Goal: Information Seeking & Learning: Learn about a topic

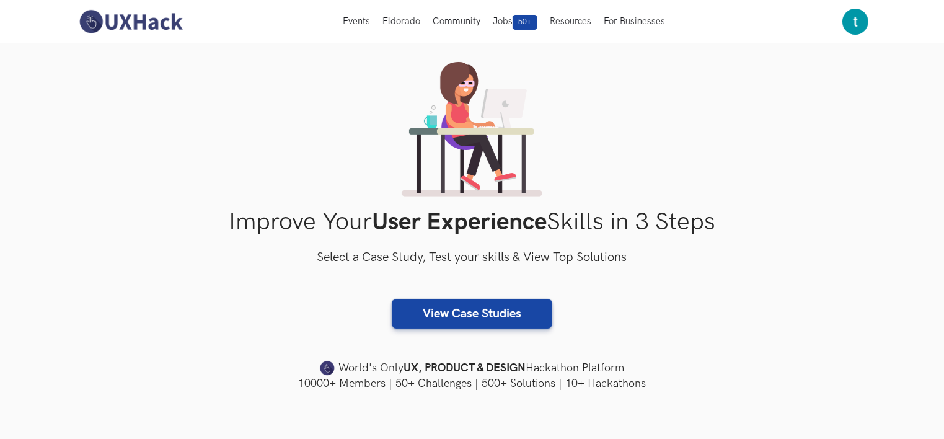
scroll to position [62, 0]
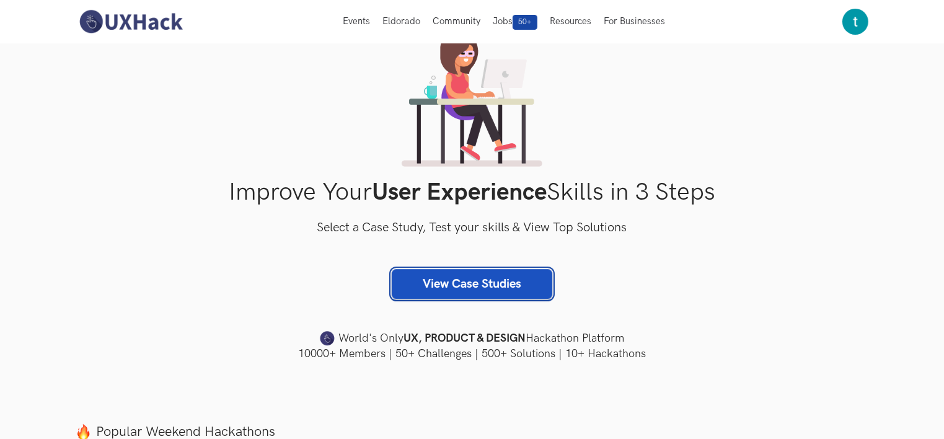
click at [476, 287] on link "View Case Studies" at bounding box center [472, 284] width 161 height 30
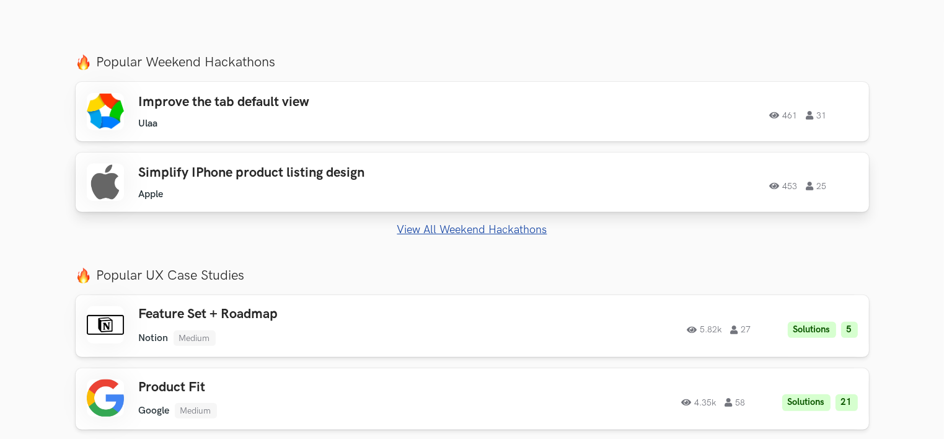
scroll to position [496, 0]
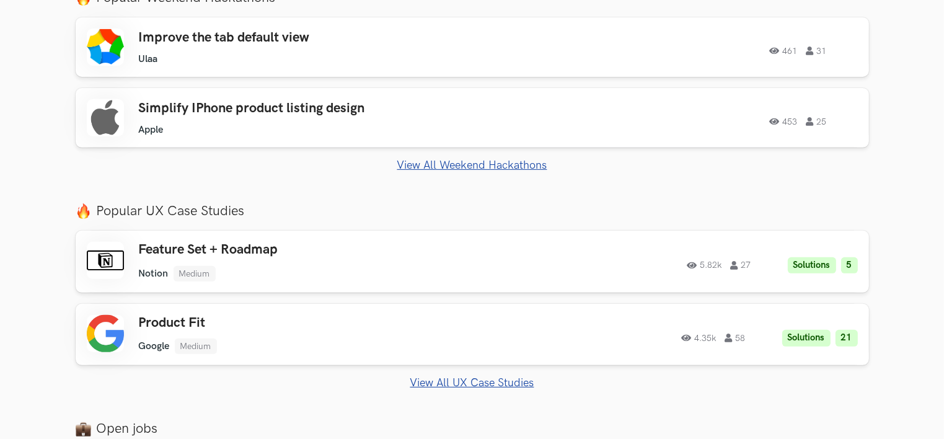
click at [456, 164] on link "View All Weekend Hackathons" at bounding box center [472, 165] width 793 height 13
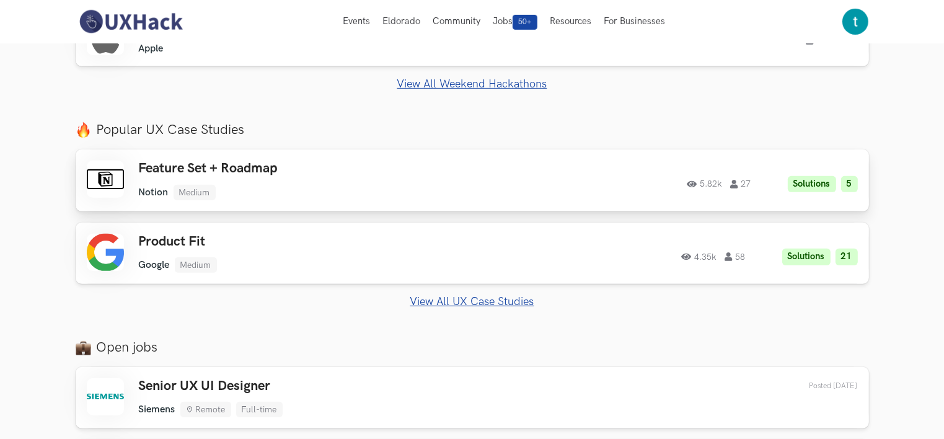
scroll to position [372, 0]
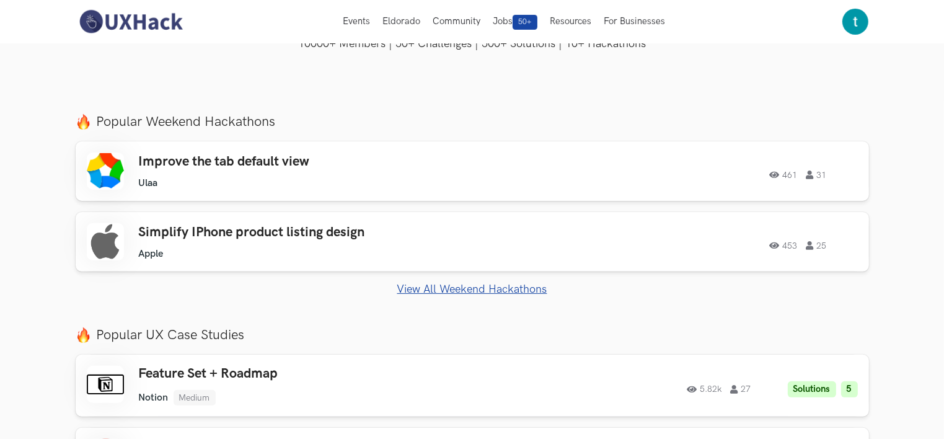
click at [439, 293] on link "View All Weekend Hackathons" at bounding box center [472, 289] width 793 height 13
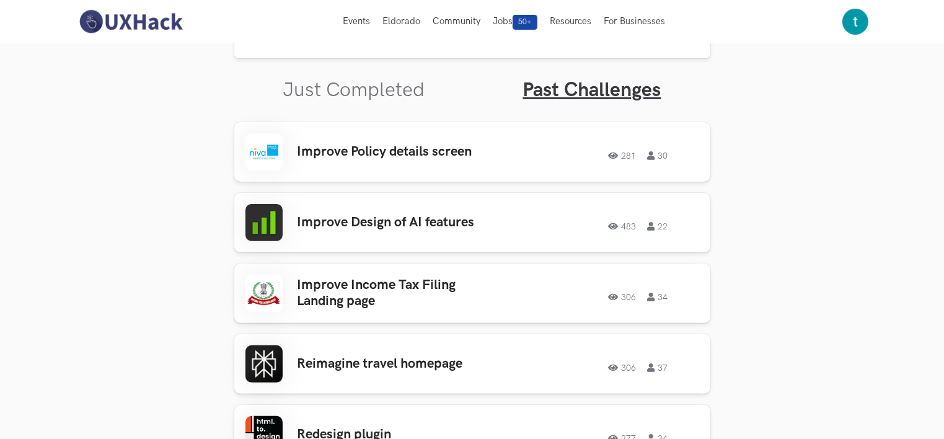
scroll to position [354, 0]
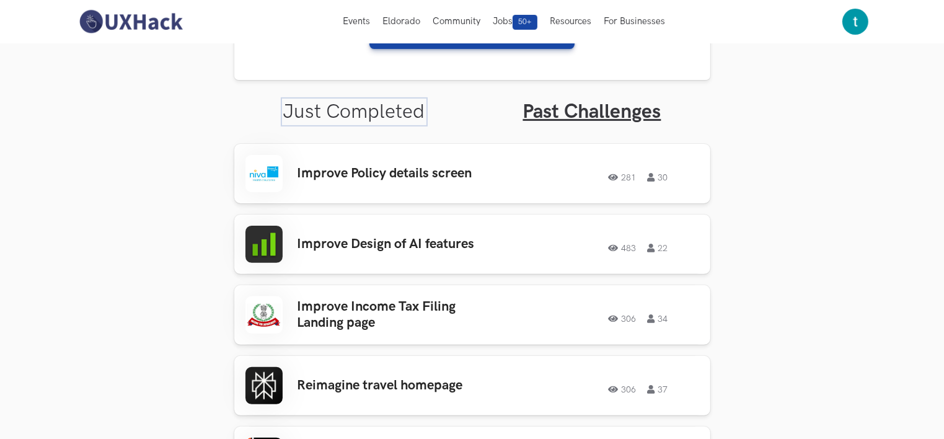
click at [356, 111] on link "Just Completed" at bounding box center [354, 112] width 142 height 24
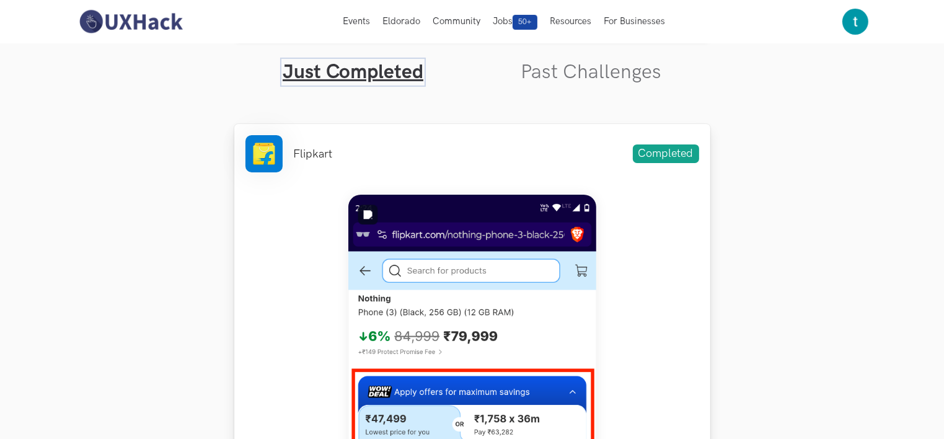
scroll to position [292, 0]
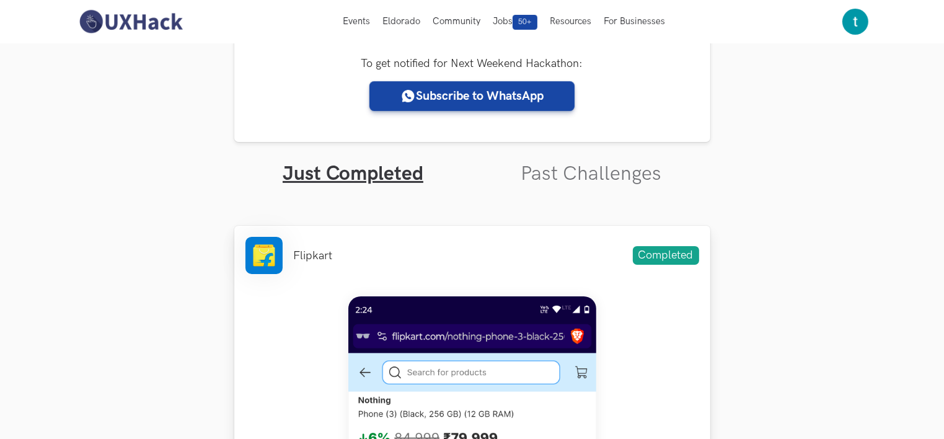
drag, startPoint x: 316, startPoint y: 263, endPoint x: 331, endPoint y: 263, distance: 14.9
click at [331, 263] on ul "Flipkart" at bounding box center [288, 255] width 87 height 37
click at [643, 263] on span "Completed" at bounding box center [666, 255] width 66 height 19
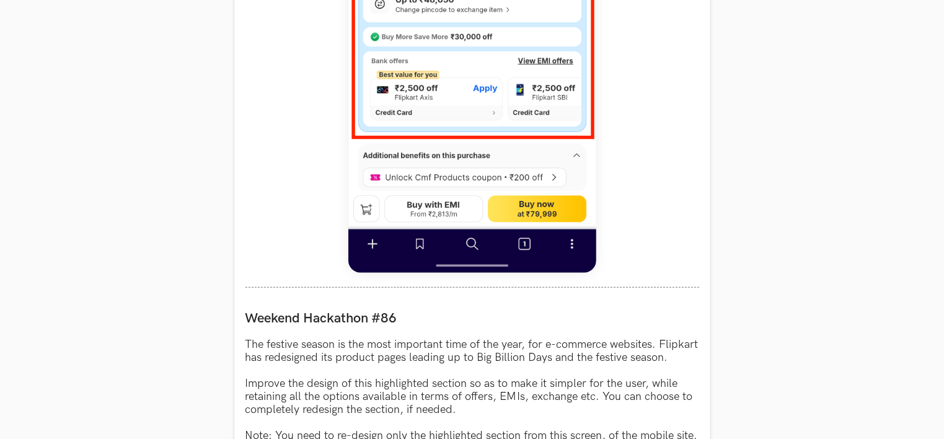
scroll to position [868, 0]
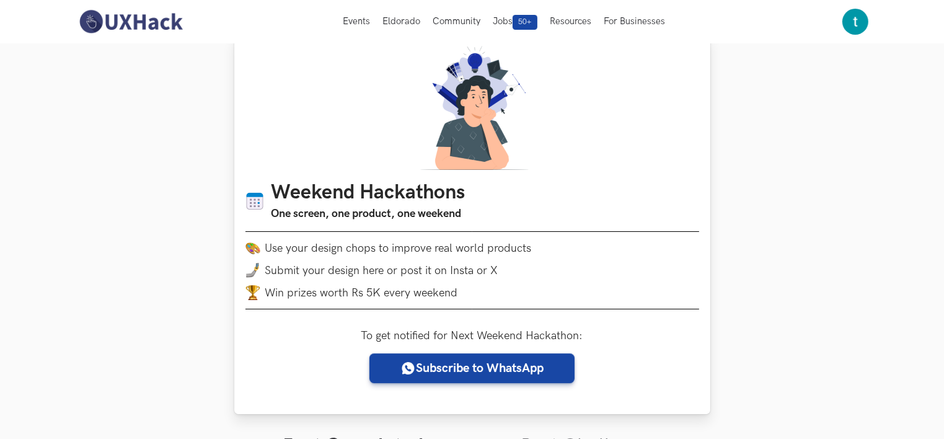
scroll to position [0, 0]
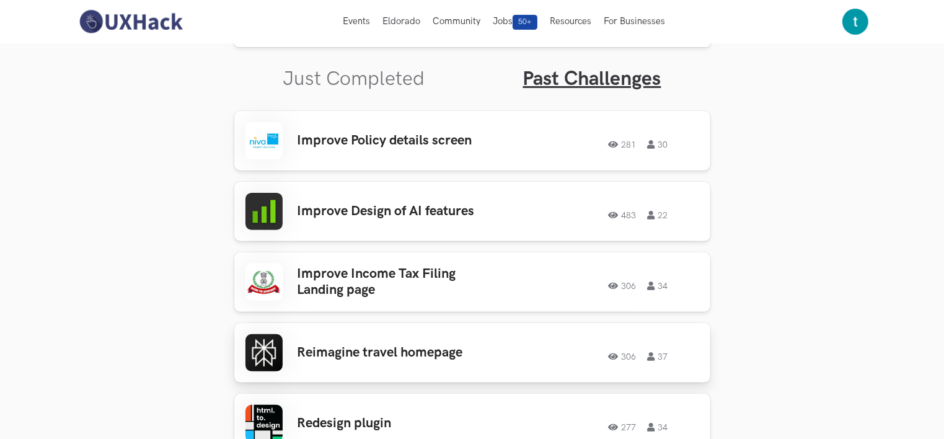
scroll to position [292, 0]
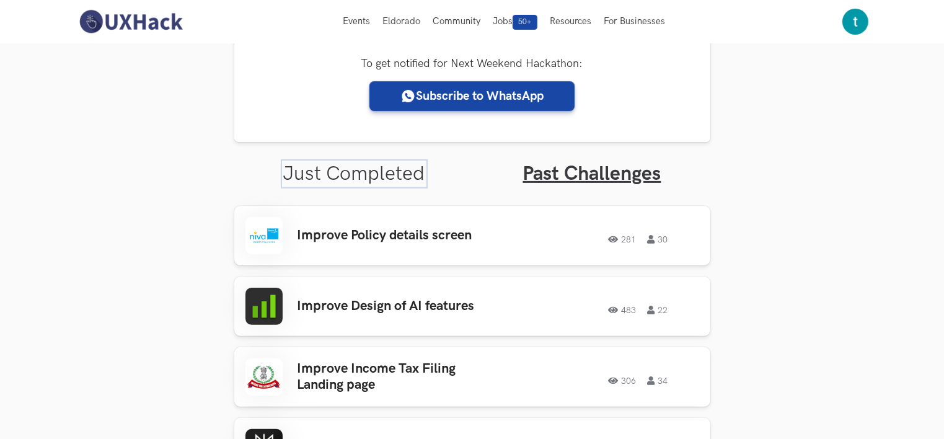
click at [353, 172] on link "Just Completed" at bounding box center [354, 174] width 142 height 24
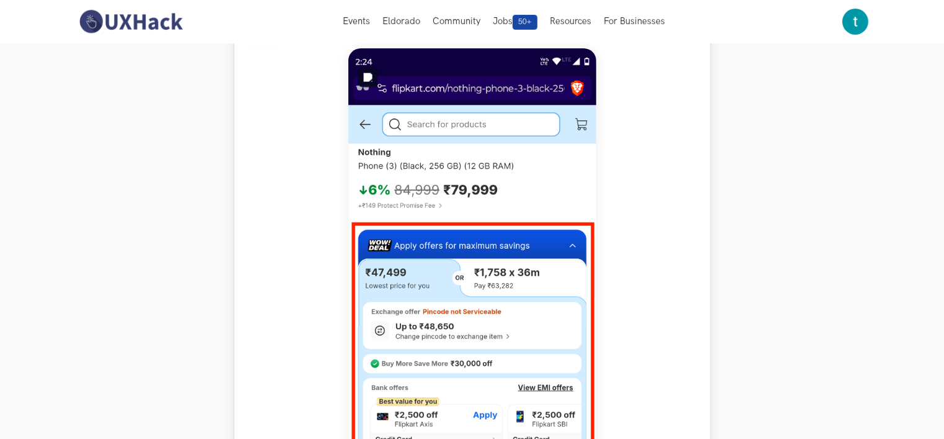
scroll to position [416, 0]
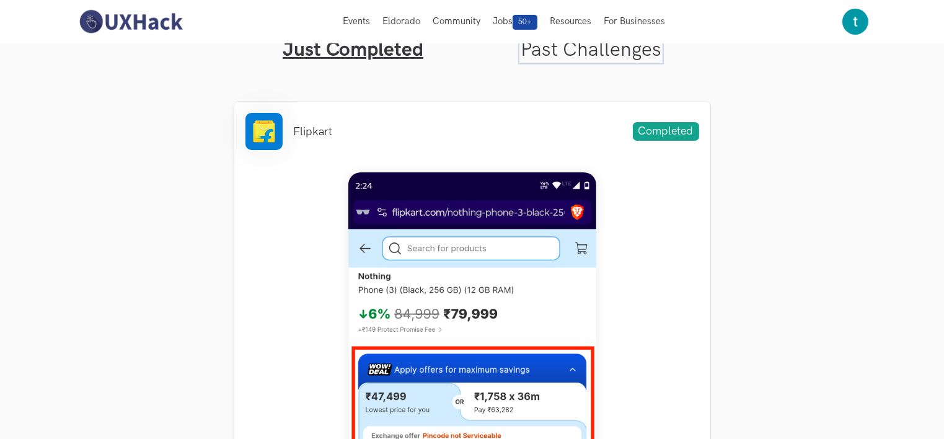
click at [587, 52] on link "Past Challenges" at bounding box center [591, 50] width 141 height 24
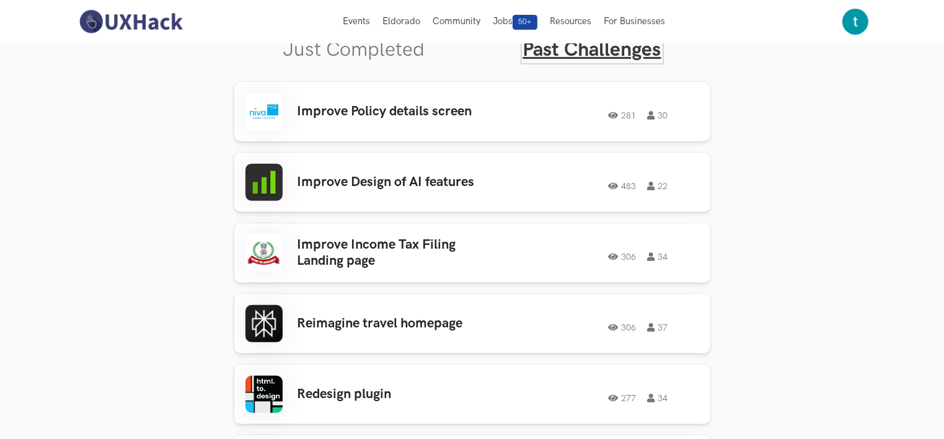
scroll to position [354, 0]
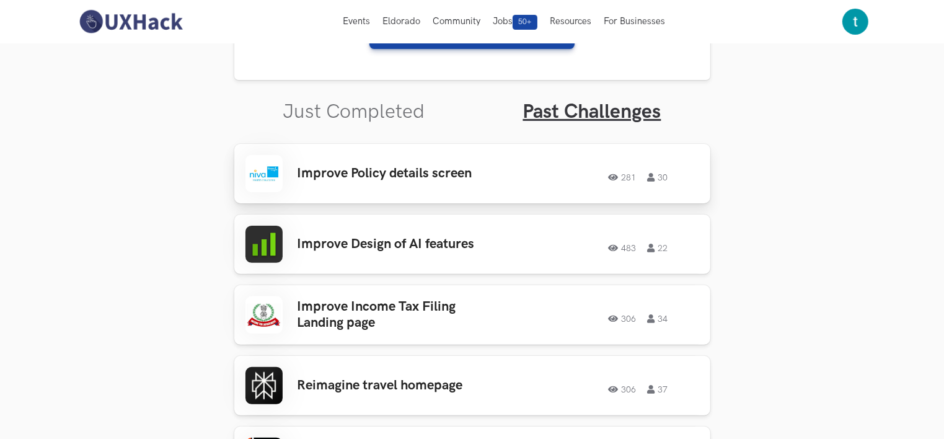
click at [399, 164] on div "Improve Policy details screen 281 30 281 30" at bounding box center [472, 173] width 454 height 37
click at [352, 178] on h3 "Improve Policy details screen" at bounding box center [393, 173] width 193 height 16
click at [358, 309] on h3 "Improve Income Tax Filing Landing page" at bounding box center [393, 315] width 193 height 33
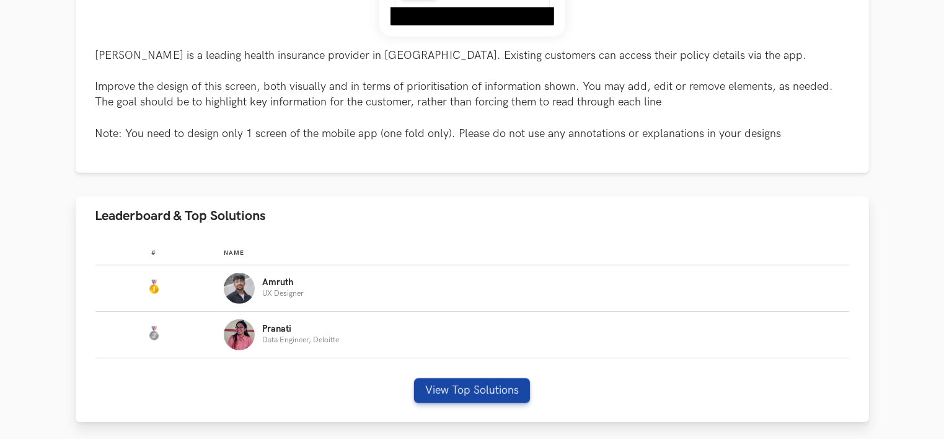
scroll to position [558, 0]
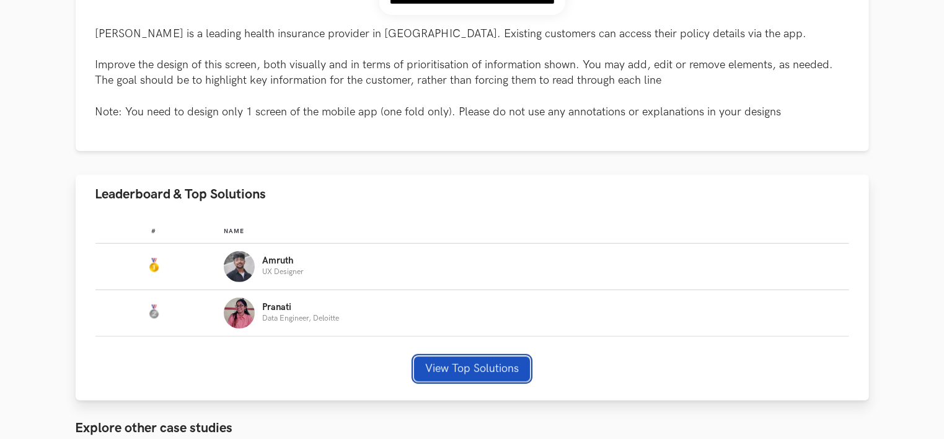
click at [459, 363] on button "View Top Solutions" at bounding box center [472, 368] width 116 height 25
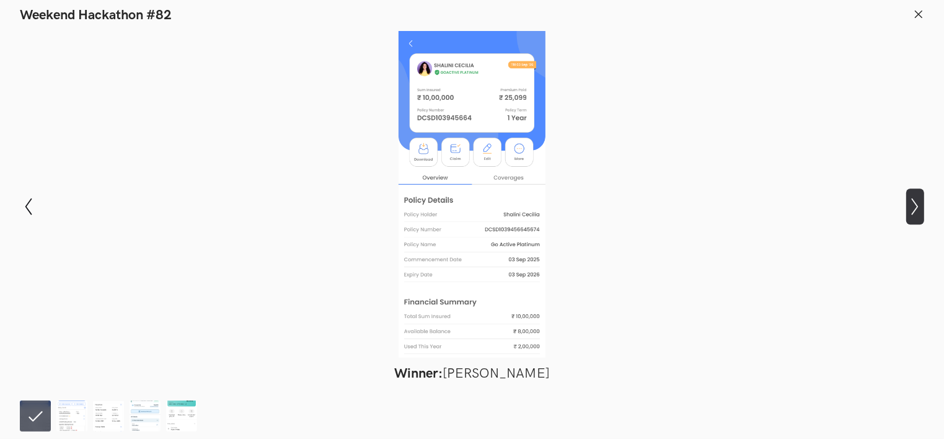
click at [913, 206] on icon "Show next slide" at bounding box center [915, 207] width 18 height 18
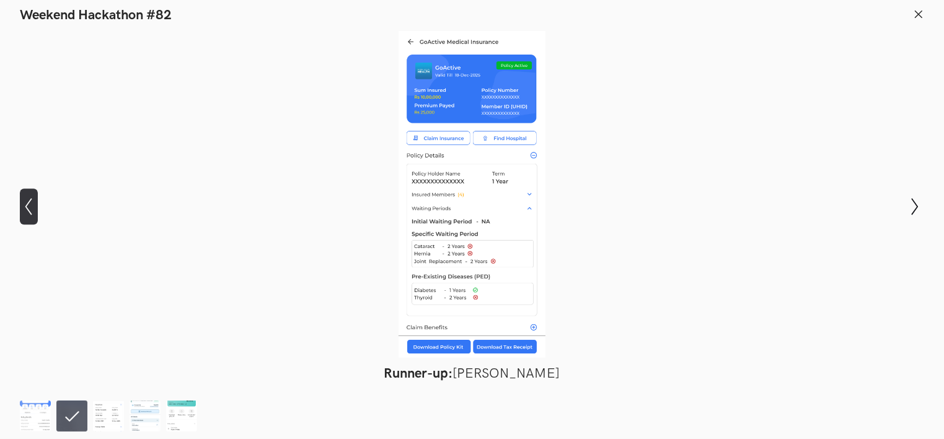
click at [28, 207] on icon "Show previous slide" at bounding box center [29, 207] width 18 height 18
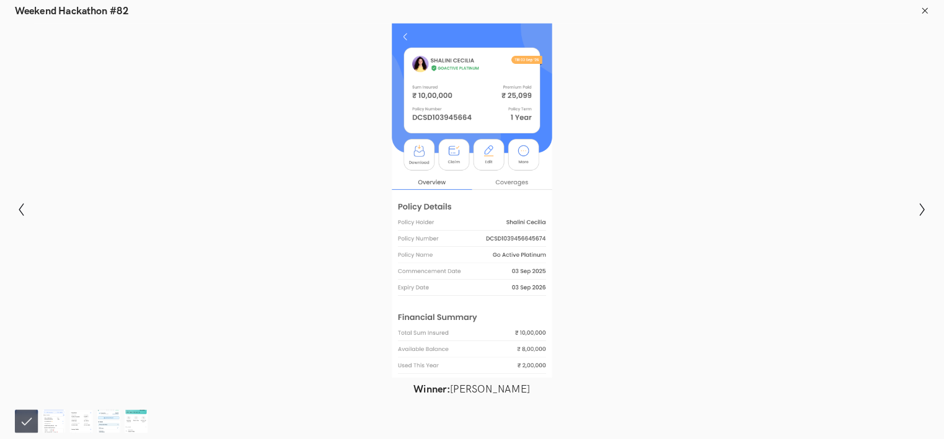
scroll to position [17, 0]
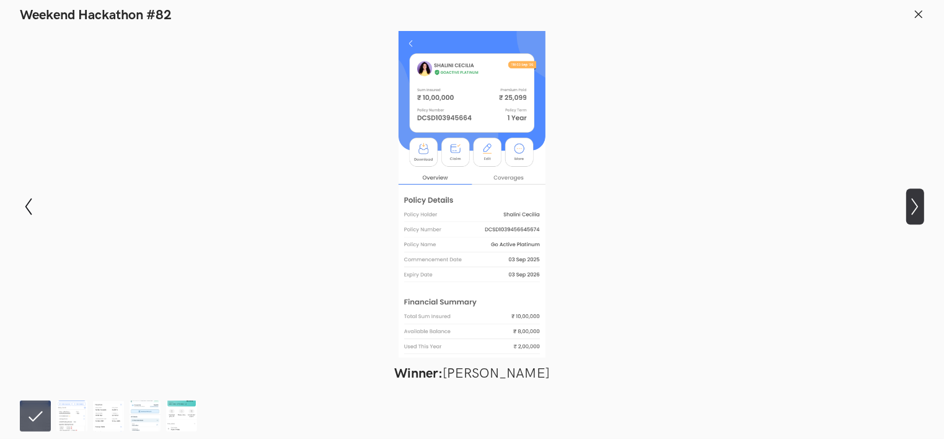
click at [913, 209] on icon "Show next slide" at bounding box center [915, 207] width 18 height 18
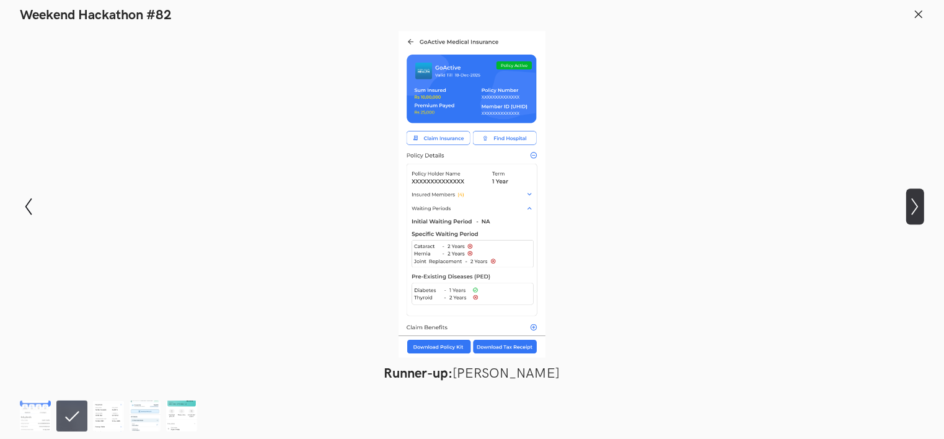
click at [922, 201] on icon "Show next slide" at bounding box center [915, 207] width 18 height 18
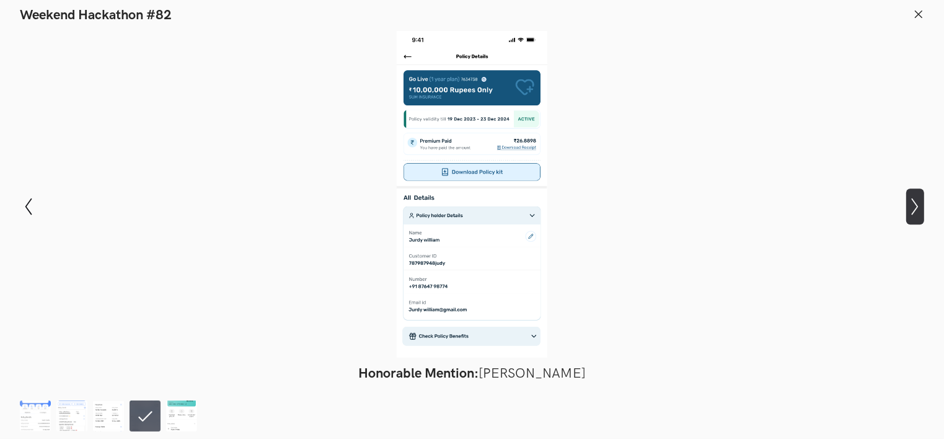
click at [917, 216] on button "Show next slide" at bounding box center [915, 206] width 18 height 36
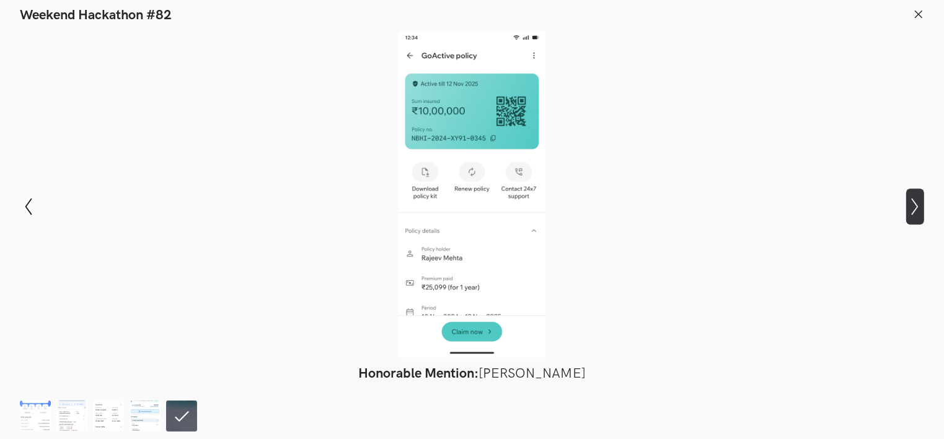
click at [917, 216] on button "Show next slide" at bounding box center [915, 206] width 18 height 36
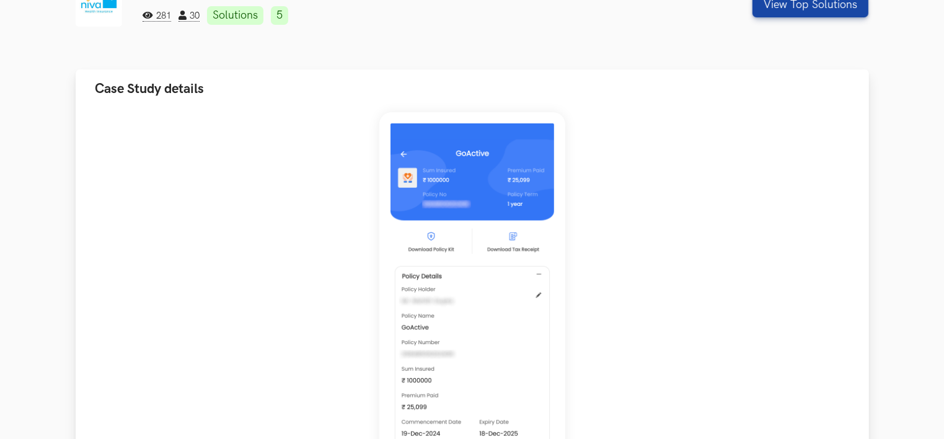
scroll to position [186, 0]
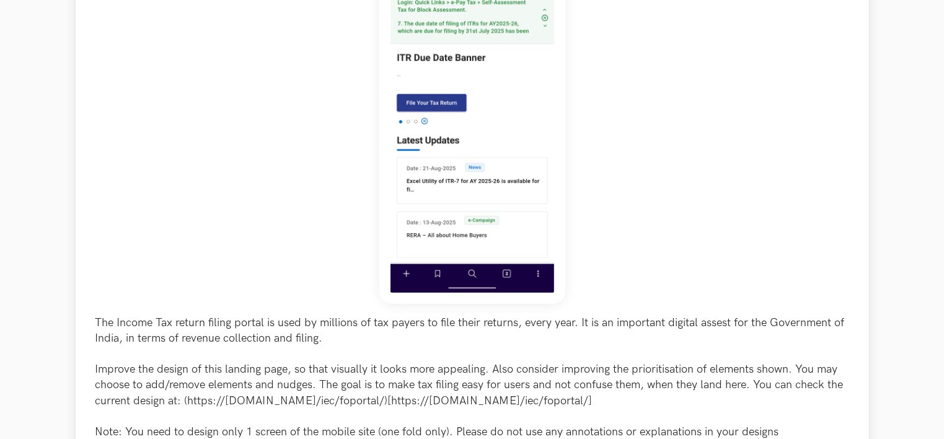
scroll to position [186, 0]
